Goal: Information Seeking & Learning: Learn about a topic

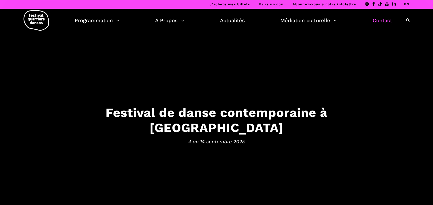
click at [382, 21] on link "Contact" at bounding box center [381, 20] width 19 height 9
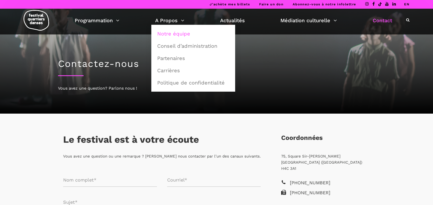
click at [176, 32] on link "Notre équipe" at bounding box center [193, 34] width 78 height 12
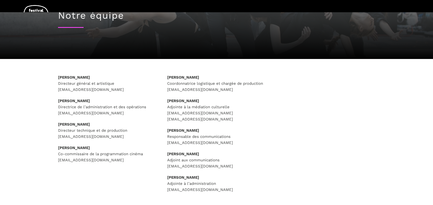
scroll to position [51, 0]
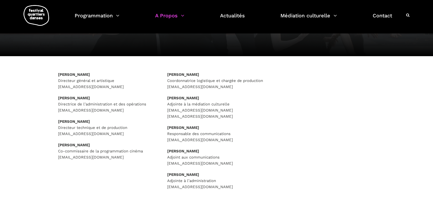
drag, startPoint x: 121, startPoint y: 87, endPoint x: 55, endPoint y: 88, distance: 65.9
click at [55, 88] on div "Rafik Hubert Sabbagh Directeur général et artistique direction@quartiersdanses.…" at bounding box center [107, 123] width 109 height 102
copy p "direction@quartiersdanses.com"
drag, startPoint x: 244, startPoint y: 140, endPoint x: 167, endPoint y: 142, distance: 77.2
click at [167, 142] on p "Pauline Gervais Responsable des communications communications@quartiersdanses.c…" at bounding box center [216, 134] width 99 height 18
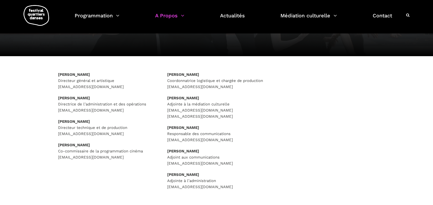
copy p "communications@quartiersdanses.com"
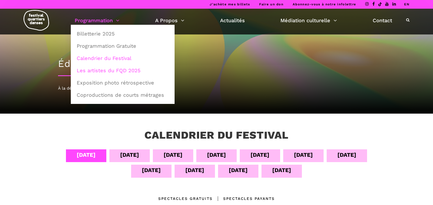
click at [107, 69] on link "Les artistes du FQD 2025" at bounding box center [123, 71] width 98 height 12
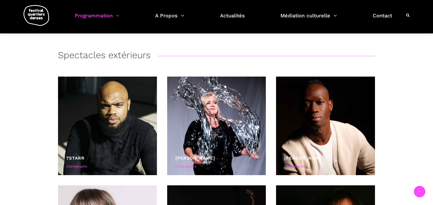
scroll to position [1226, 0]
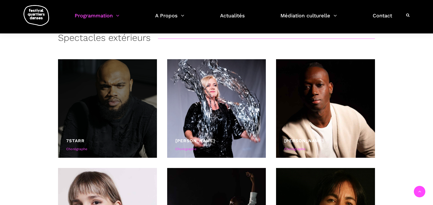
click at [105, 116] on div at bounding box center [107, 108] width 99 height 99
click at [118, 119] on div at bounding box center [107, 108] width 99 height 99
click at [81, 139] on link "7starr" at bounding box center [75, 140] width 18 height 5
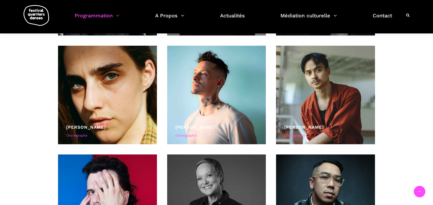
scroll to position [230, 0]
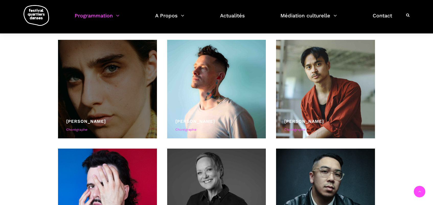
click at [96, 104] on div at bounding box center [107, 89] width 99 height 99
click at [81, 129] on div "Chorégraphe" at bounding box center [107, 129] width 83 height 5
click at [83, 129] on div "Chorégraphe" at bounding box center [107, 129] width 83 height 5
click at [96, 122] on link "Béatrice Larrivée" at bounding box center [86, 121] width 40 height 5
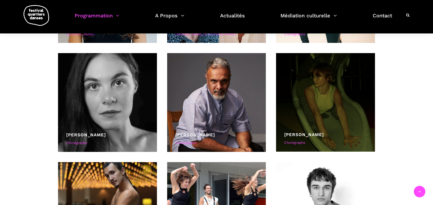
scroll to position [1993, 0]
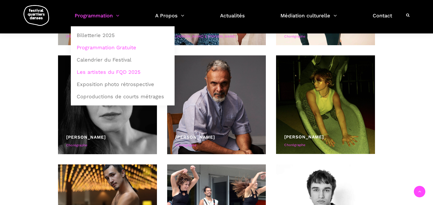
click at [102, 50] on link "Programmation Gratuite" at bounding box center [123, 48] width 98 height 12
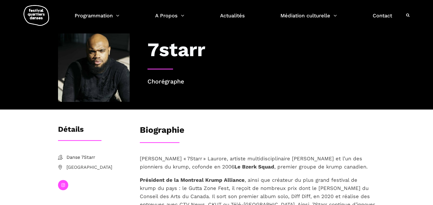
scroll to position [5, 0]
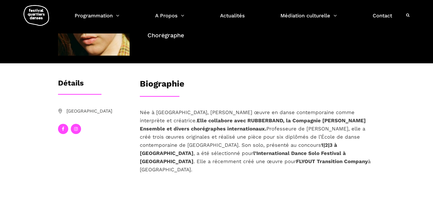
scroll to position [51, 0]
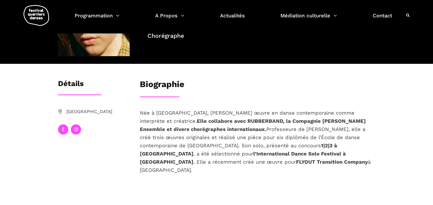
click at [62, 131] on link at bounding box center [63, 129] width 10 height 10
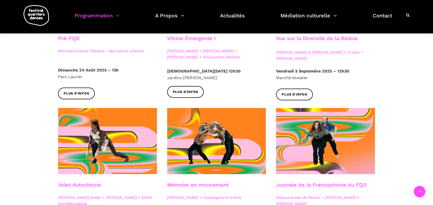
scroll to position [230, 0]
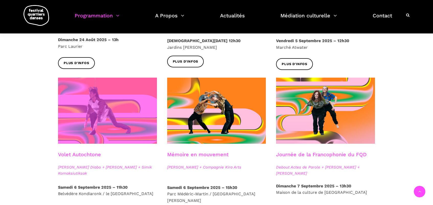
click at [115, 120] on span at bounding box center [107, 111] width 99 height 66
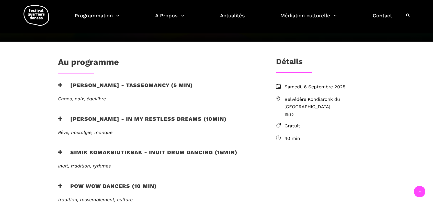
scroll to position [128, 0]
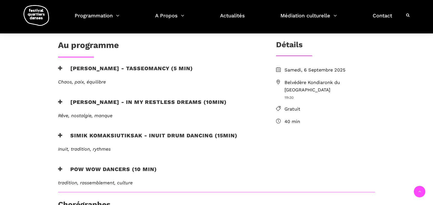
click at [95, 101] on h3 "Ryleigh Mayo - In my restless dreams (10min)" at bounding box center [142, 105] width 169 height 13
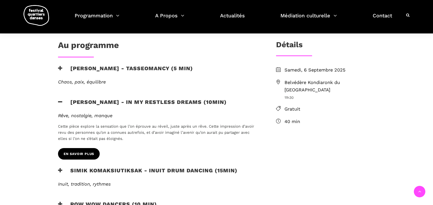
click at [85, 152] on span "en savoir plus" at bounding box center [79, 154] width 30 height 5
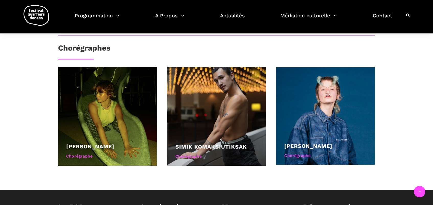
scroll to position [332, 0]
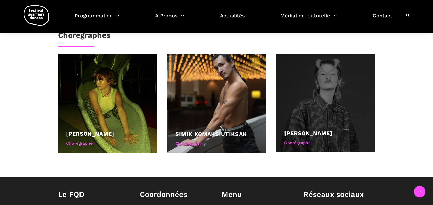
click at [312, 127] on div at bounding box center [325, 103] width 99 height 98
click at [299, 143] on div "Chorégraphe" at bounding box center [325, 143] width 83 height 7
click at [323, 110] on div at bounding box center [325, 103] width 99 height 98
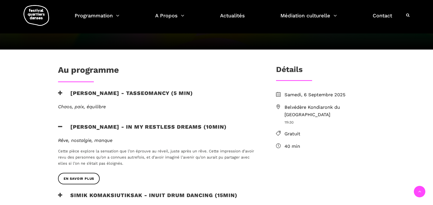
scroll to position [102, 0]
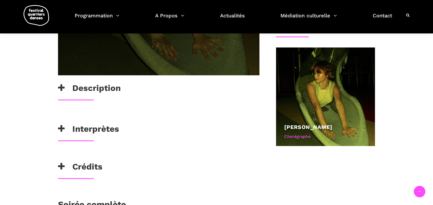
scroll to position [230, 0]
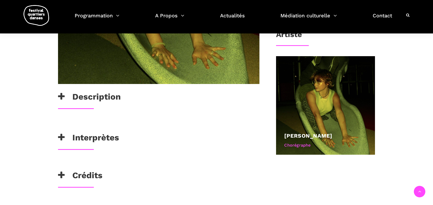
click at [88, 100] on h3 "Description" at bounding box center [89, 98] width 63 height 13
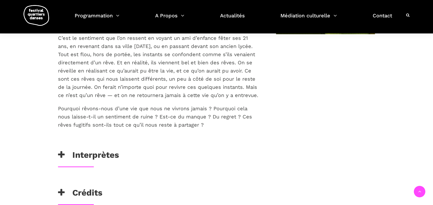
scroll to position [358, 0]
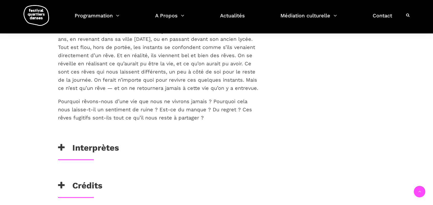
click at [104, 146] on h3 "Interprètes" at bounding box center [88, 149] width 61 height 13
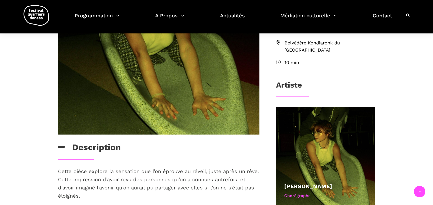
scroll to position [179, 0]
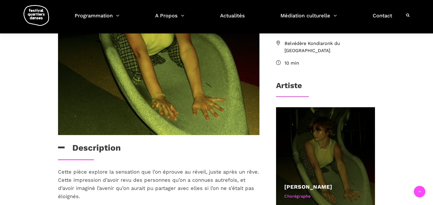
click at [304, 157] on div at bounding box center [325, 156] width 99 height 99
click at [301, 193] on div "Chorégraphe" at bounding box center [325, 196] width 83 height 7
click at [294, 184] on link "Ryleigh Mayo" at bounding box center [308, 187] width 48 height 6
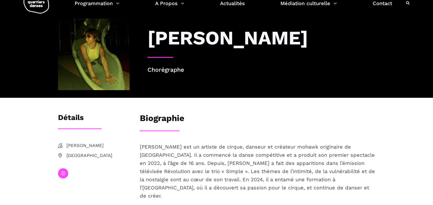
scroll to position [26, 0]
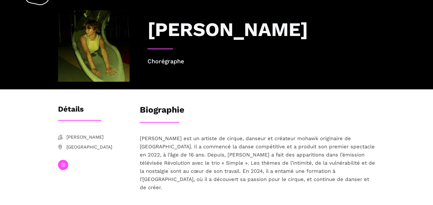
click at [74, 137] on span "[PERSON_NAME]" at bounding box center [97, 137] width 63 height 7
click at [63, 164] on icon at bounding box center [63, 165] width 4 height 4
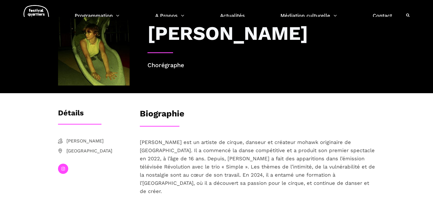
scroll to position [0, 0]
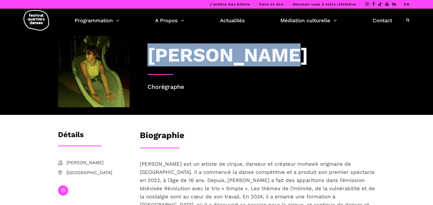
drag, startPoint x: 274, startPoint y: 57, endPoint x: 153, endPoint y: 59, distance: 121.1
click at [153, 59] on div "Ryleigh Mayo" at bounding box center [260, 54] width 227 height 23
copy h3 "Ryleigh Mayo"
click at [62, 191] on icon at bounding box center [63, 190] width 4 height 4
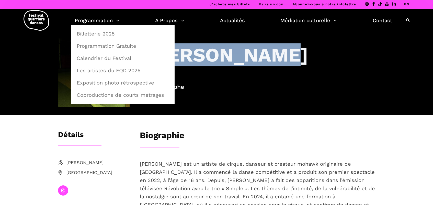
click at [193, 51] on h3 "Ryleigh Mayo" at bounding box center [227, 54] width 160 height 23
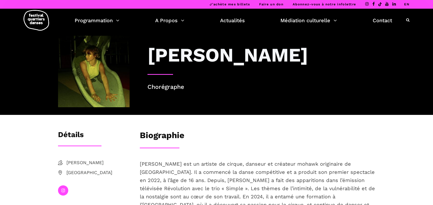
click at [271, 55] on h3 "Ryleigh Mayo" at bounding box center [227, 54] width 160 height 23
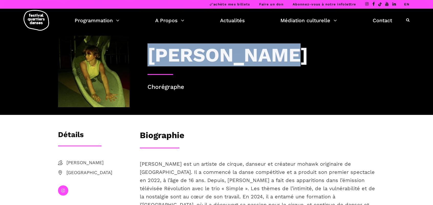
drag, startPoint x: 274, startPoint y: 56, endPoint x: 149, endPoint y: 59, distance: 125.0
click at [149, 59] on div "Ryleigh Mayo" at bounding box center [260, 54] width 227 height 23
copy h3 "Ryleigh Mayo"
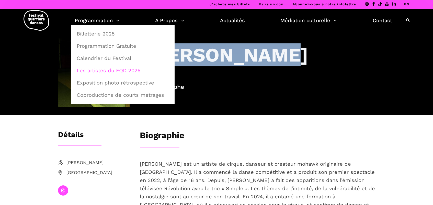
click at [101, 70] on link "Les artistes du FQD 2025" at bounding box center [123, 71] width 98 height 12
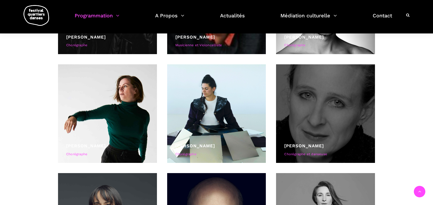
scroll to position [537, 0]
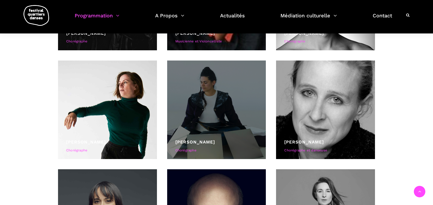
click at [220, 130] on div at bounding box center [216, 110] width 99 height 99
click at [189, 149] on div "Chorégraphe" at bounding box center [216, 150] width 83 height 5
click at [193, 142] on link "[PERSON_NAME]" at bounding box center [195, 141] width 40 height 5
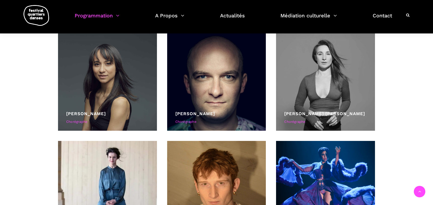
scroll to position [690, 0]
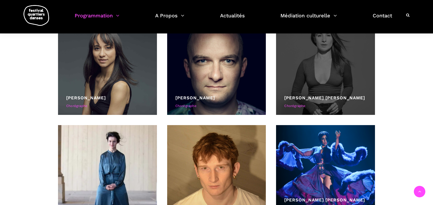
click at [312, 98] on link "[PERSON_NAME] [PERSON_NAME]" at bounding box center [324, 97] width 81 height 5
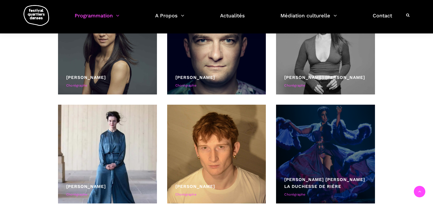
scroll to position [741, 0]
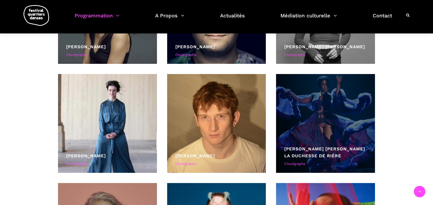
click at [326, 122] on div at bounding box center [325, 123] width 99 height 99
click at [295, 163] on div "Chorégraphe" at bounding box center [325, 163] width 83 height 5
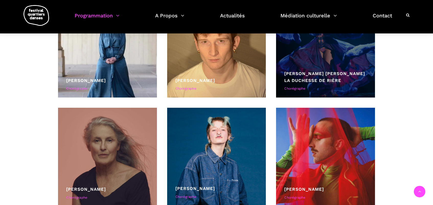
scroll to position [818, 0]
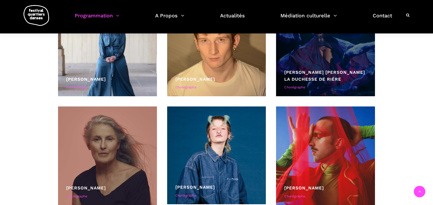
click at [323, 82] on div "[PERSON_NAME] [PERSON_NAME] la Duchesse de Rière" at bounding box center [325, 76] width 83 height 14
click at [320, 76] on div "[PERSON_NAME] [PERSON_NAME] la Duchesse de Rière" at bounding box center [325, 76] width 83 height 14
click at [320, 78] on link "[PERSON_NAME] [PERSON_NAME] la Duchesse de Rière" at bounding box center [324, 76] width 81 height 12
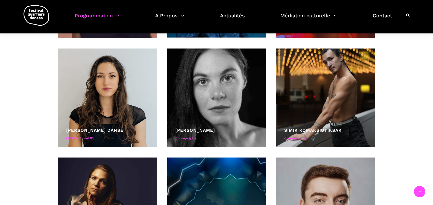
scroll to position [945, 0]
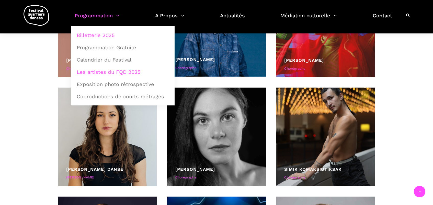
click at [105, 36] on link "Billetterie 2025" at bounding box center [123, 35] width 98 height 12
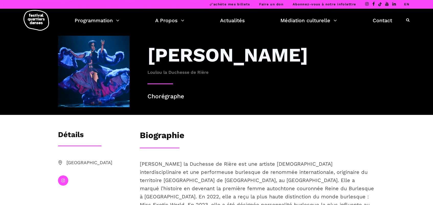
click at [187, 72] on span "Loulou la Duchesse de Rière" at bounding box center [260, 72] width 227 height 7
drag, startPoint x: 212, startPoint y: 73, endPoint x: 148, endPoint y: 72, distance: 64.4
click at [148, 72] on span "Loulou la Duchesse de Rière" at bounding box center [260, 72] width 227 height 7
copy span "Loulou la Duchesse de Rière"
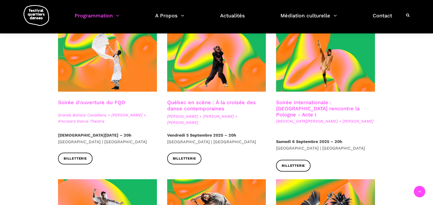
scroll to position [128, 0]
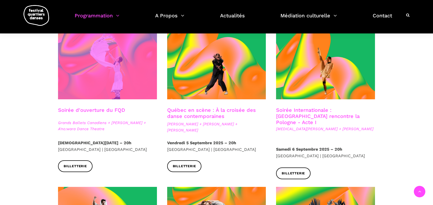
click at [106, 84] on span at bounding box center [107, 66] width 99 height 66
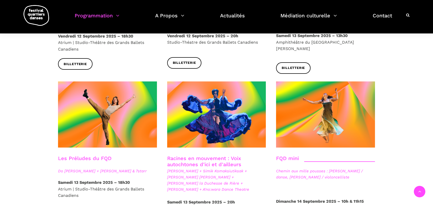
scroll to position [715, 0]
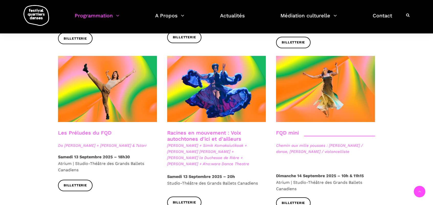
click at [212, 143] on span "[PERSON_NAME] + Simik Komaksiutiksak + [PERSON_NAME] [PERSON_NAME] + [PERSON_NA…" at bounding box center [216, 155] width 99 height 25
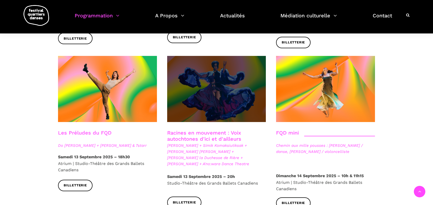
click at [222, 87] on span at bounding box center [216, 89] width 99 height 66
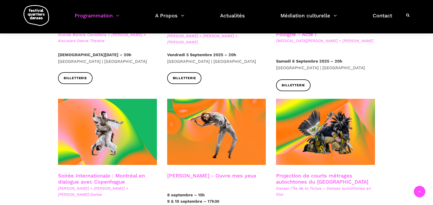
scroll to position [255, 0]
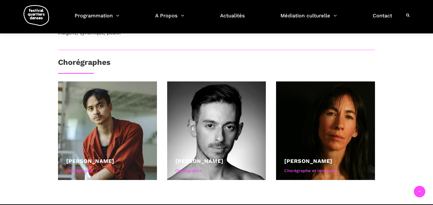
scroll to position [332, 0]
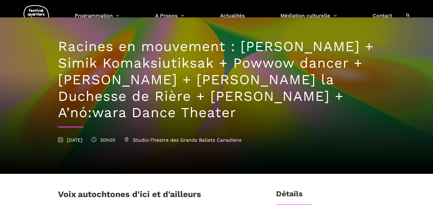
scroll to position [26, 0]
